Goal: Information Seeking & Learning: Learn about a topic

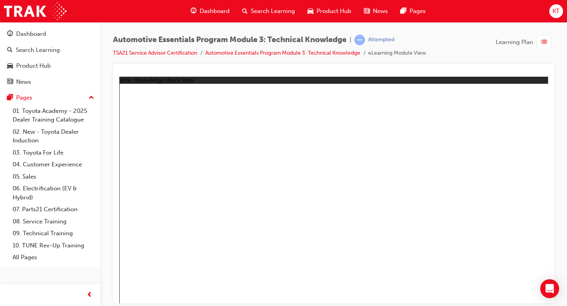
radio input "true"
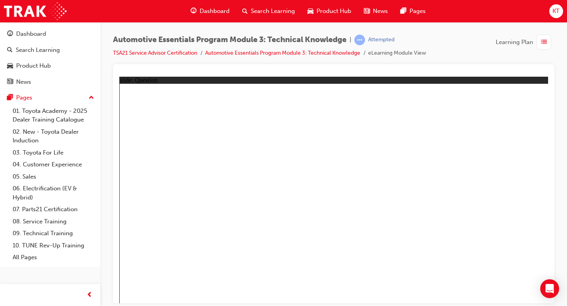
radio input "true"
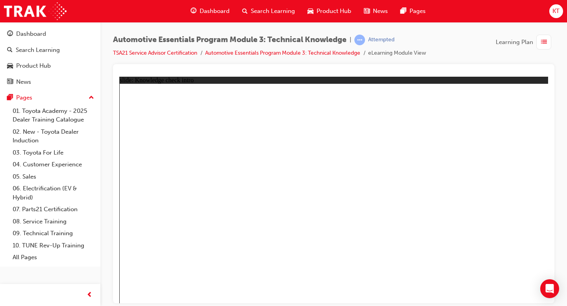
radio input "true"
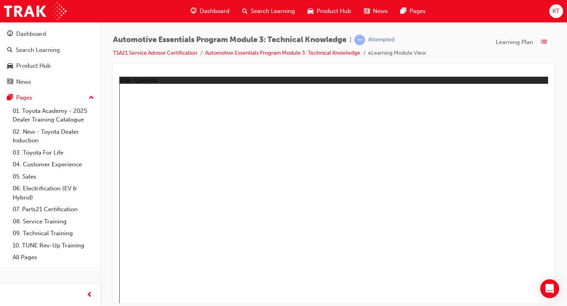
radio input "false"
radio input "true"
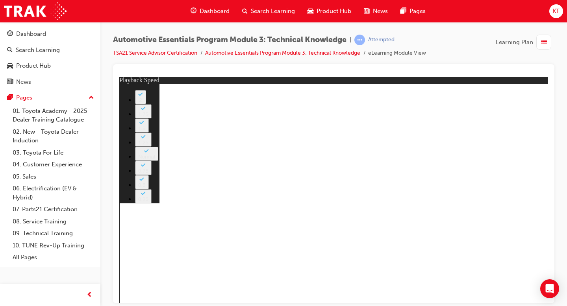
type input "8"
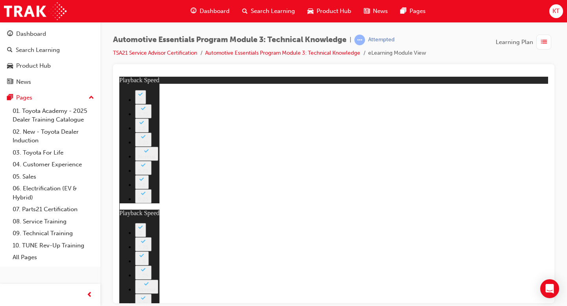
type input "135"
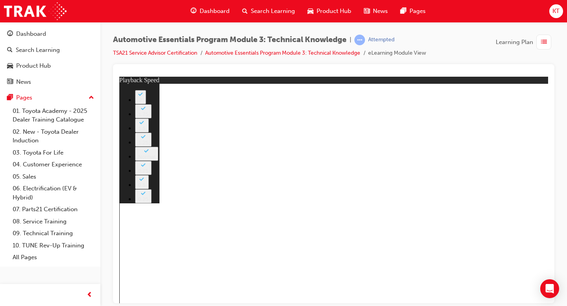
type input "7"
